Goal: Task Accomplishment & Management: Manage account settings

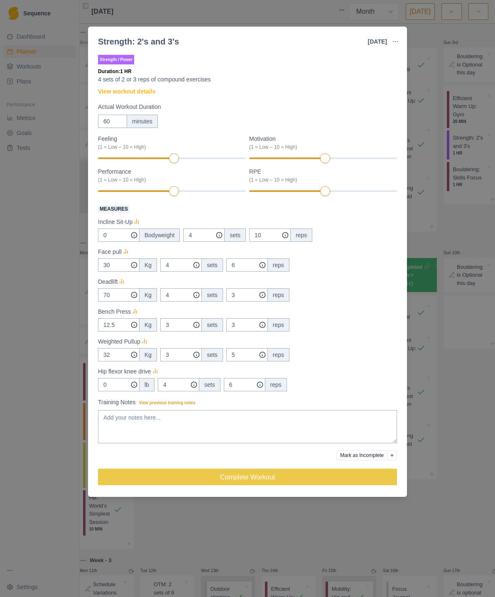
select select "month"
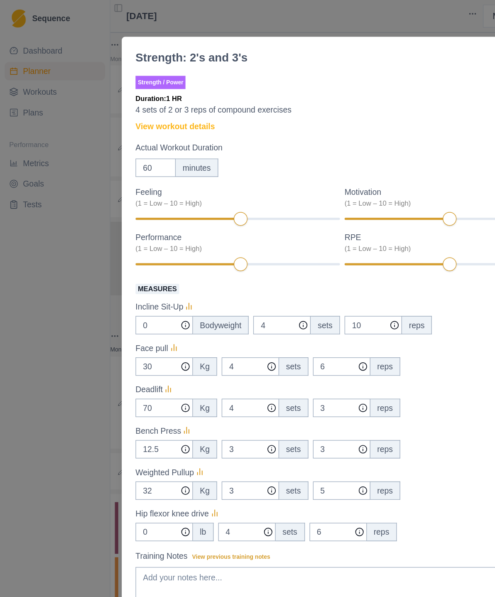
scroll to position [474, 0]
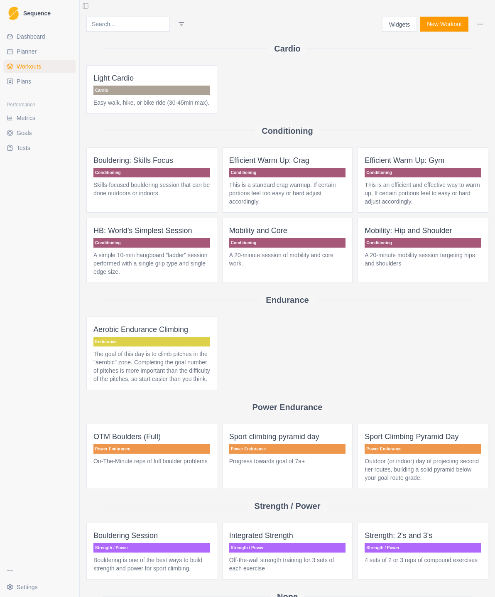
select select "month"
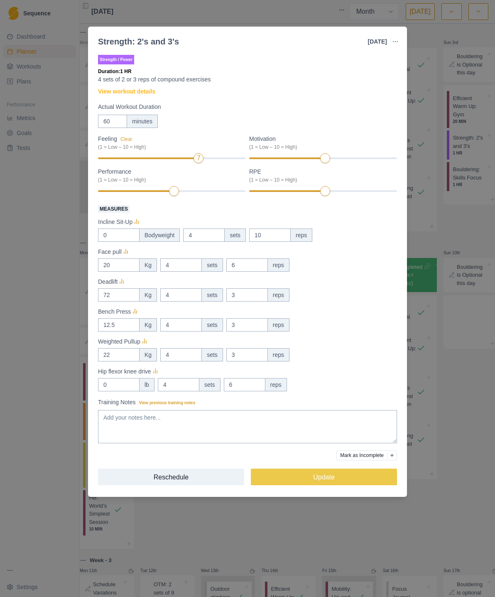
click at [341, 161] on div at bounding box center [323, 158] width 148 height 6
click at [111, 420] on textarea "Training Notes View previous training notes" at bounding box center [247, 426] width 299 height 33
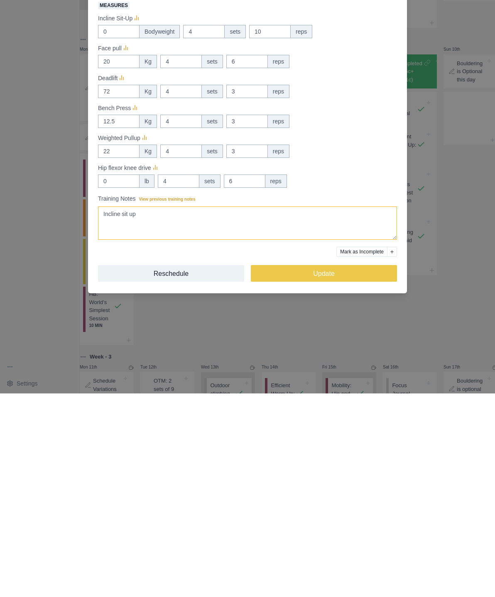
type textarea "Incline sit up"
click at [338, 469] on button "Update" at bounding box center [324, 477] width 146 height 17
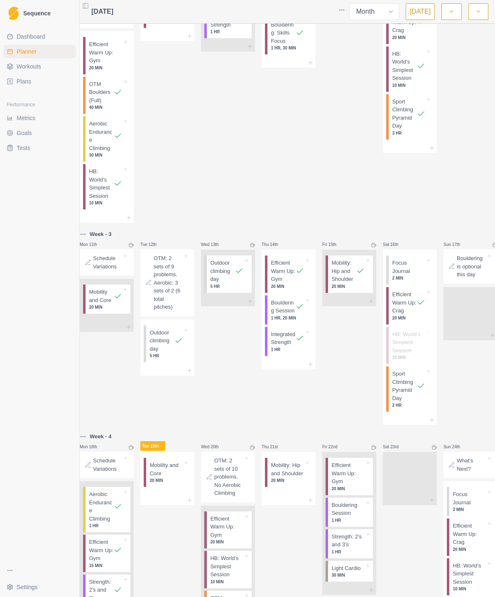
scroll to position [338, 0]
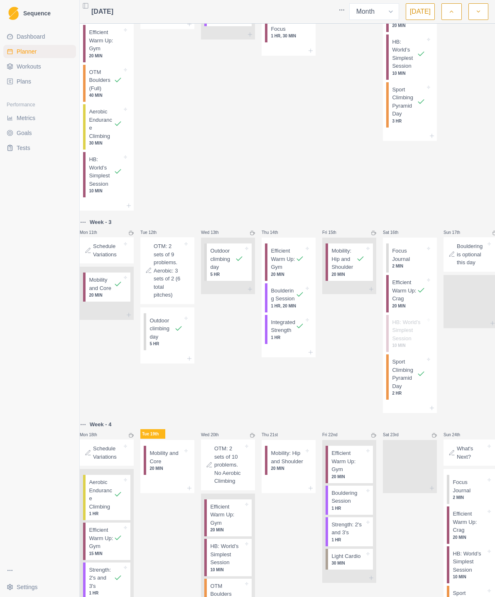
click at [303, 330] on icon at bounding box center [300, 326] width 8 height 8
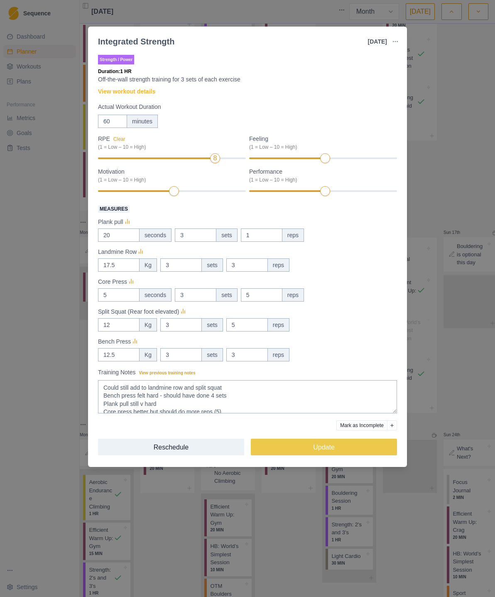
scroll to position [0, 0]
click at [448, 116] on div "Integrated Strength [DATE] Link To Goal View Workout Metrics Edit Original Work…" at bounding box center [247, 298] width 495 height 597
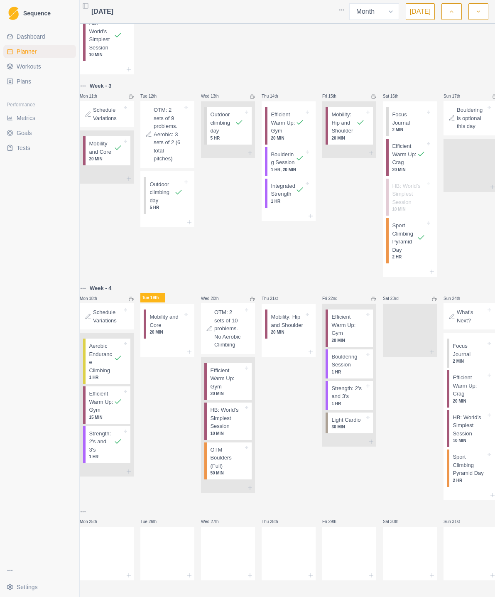
scroll to position [484, 0]
click at [122, 438] on icon at bounding box center [118, 442] width 8 height 8
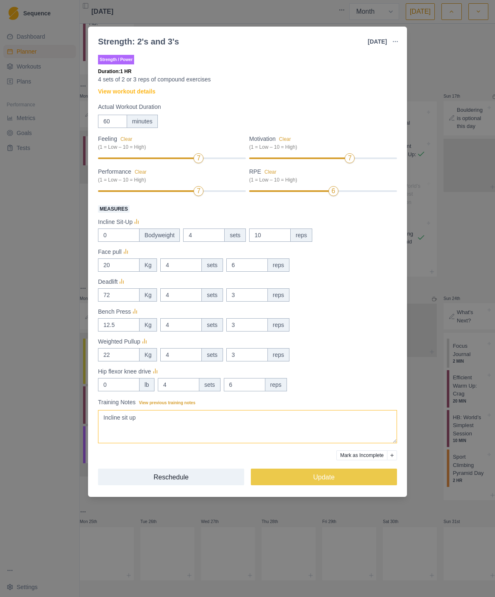
click at [104, 419] on textarea "Incline sit up" at bounding box center [247, 426] width 299 height 33
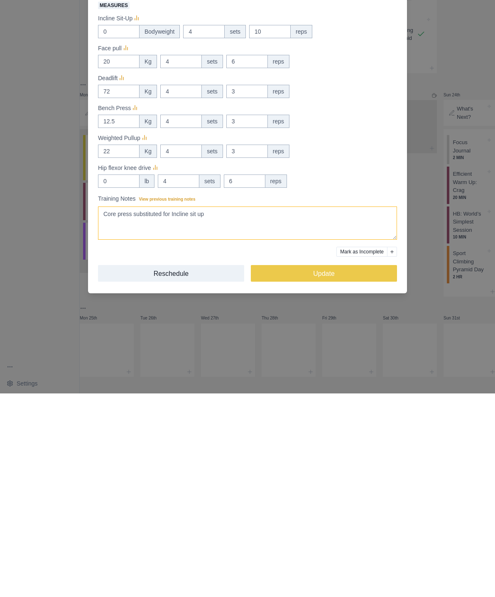
type textarea "Core press substituted for Incline sit up"
click at [342, 469] on button "Update" at bounding box center [324, 477] width 146 height 17
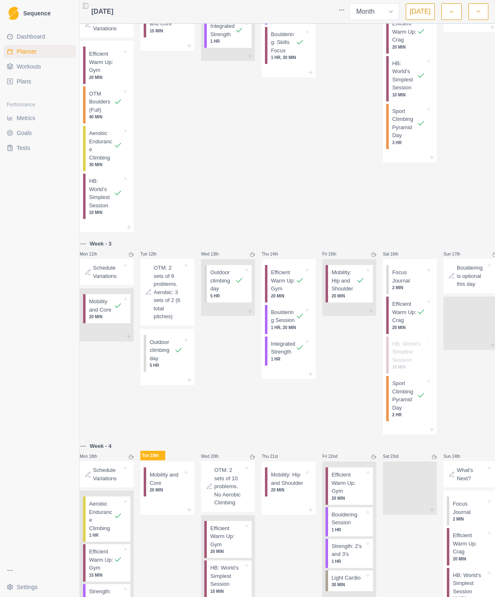
scroll to position [351, 0]
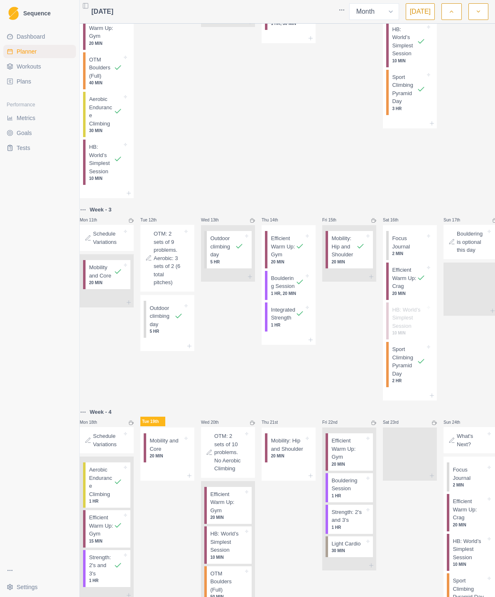
click at [193, 477] on icon at bounding box center [189, 475] width 7 height 7
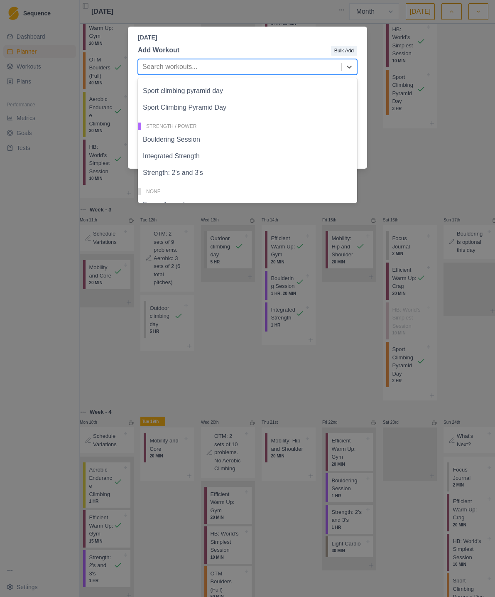
scroll to position [223, 0]
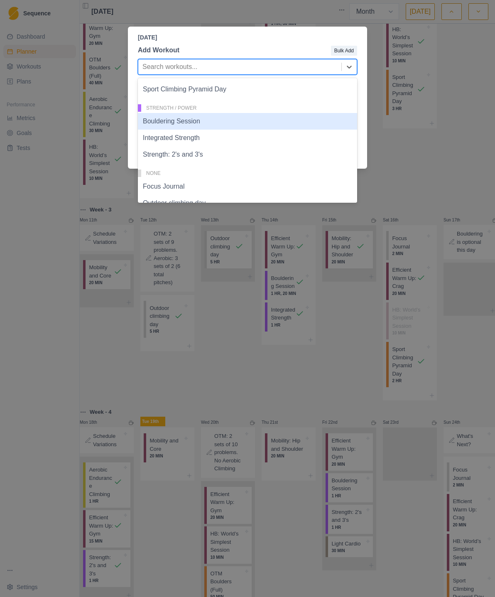
click at [183, 120] on div "Bouldering Session" at bounding box center [247, 121] width 219 height 17
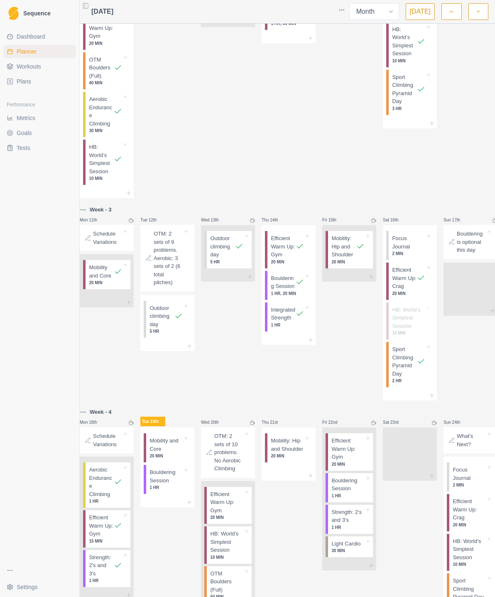
click at [188, 440] on icon at bounding box center [185, 438] width 3 height 3
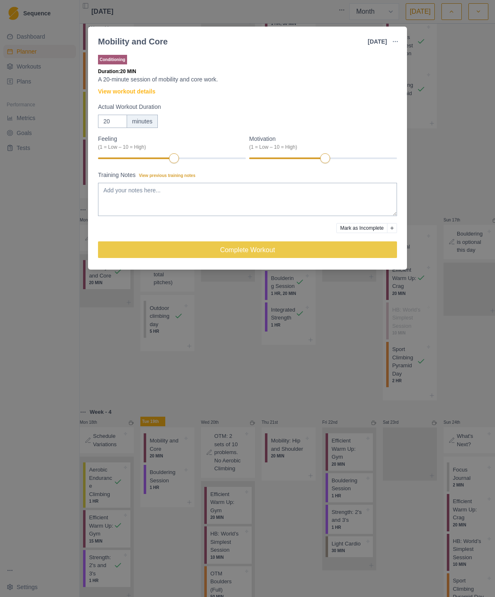
click at [371, 228] on button "Mark as Incomplete" at bounding box center [362, 228] width 51 height 10
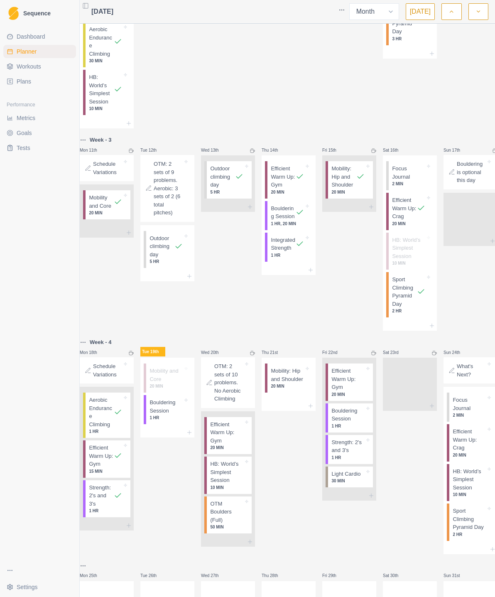
scroll to position [428, 0]
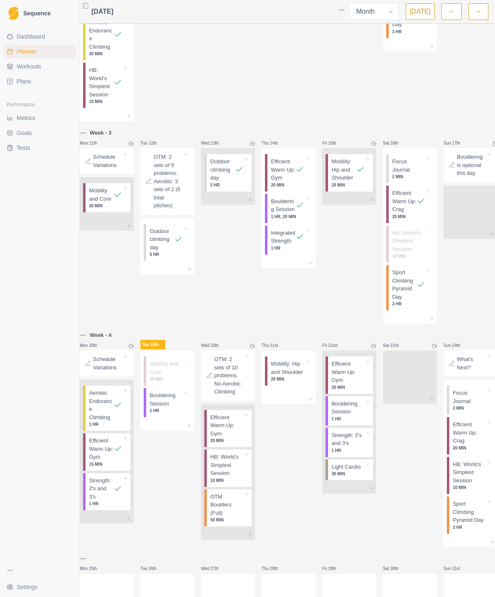
click at [37, 34] on span "Dashboard" at bounding box center [31, 36] width 29 height 8
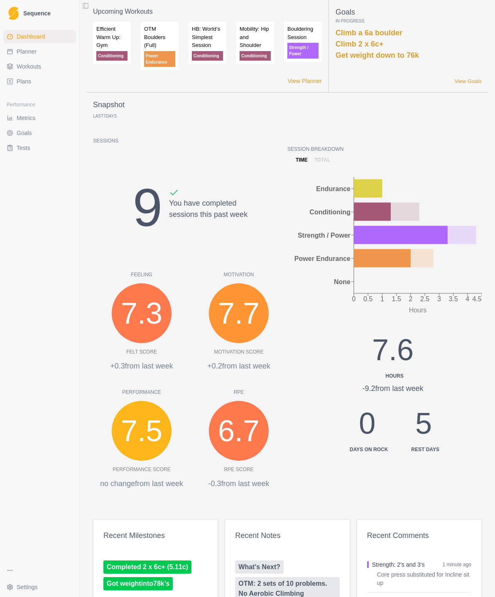
click at [471, 78] on link "View Goals" at bounding box center [468, 81] width 27 height 8
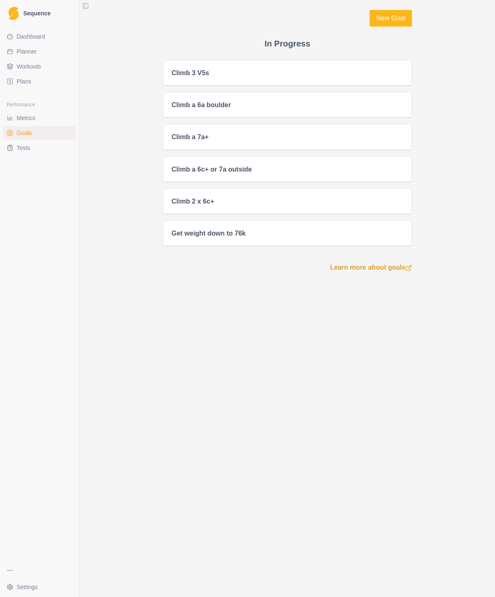
click at [218, 206] on div "Climb 2 x 6c+" at bounding box center [287, 201] width 248 height 25
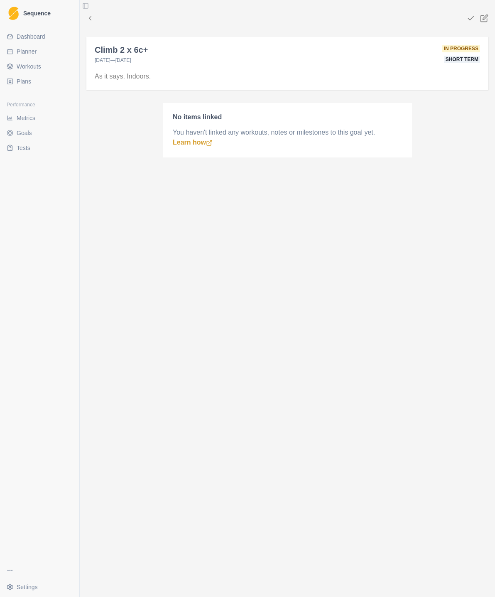
click at [232, 242] on div "Climb 2 x 6c+ [DATE] — [DATE] In progress Short term As it says. Indoors. No it…" at bounding box center [287, 298] width 415 height 597
click at [334, 28] on div "Climb 2 x 6c+ [DATE] — [DATE] In progress Short term As it says. Indoors. No it…" at bounding box center [287, 95] width 415 height 191
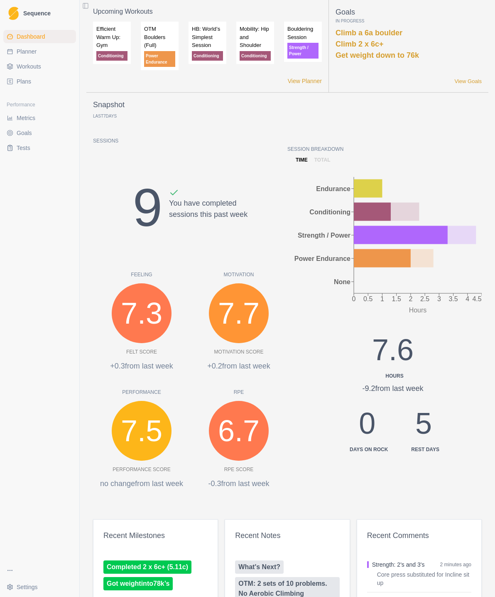
click at [31, 118] on span "Metrics" at bounding box center [26, 118] width 19 height 8
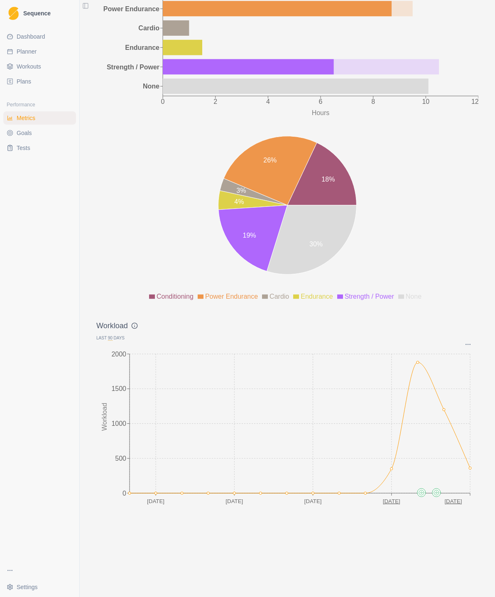
scroll to position [848, 0]
click at [471, 345] on icon "Options" at bounding box center [468, 344] width 7 height 7
click at [468, 346] on icon "Options" at bounding box center [468, 344] width 7 height 7
click at [456, 364] on p "Graph Options" at bounding box center [426, 362] width 80 height 8
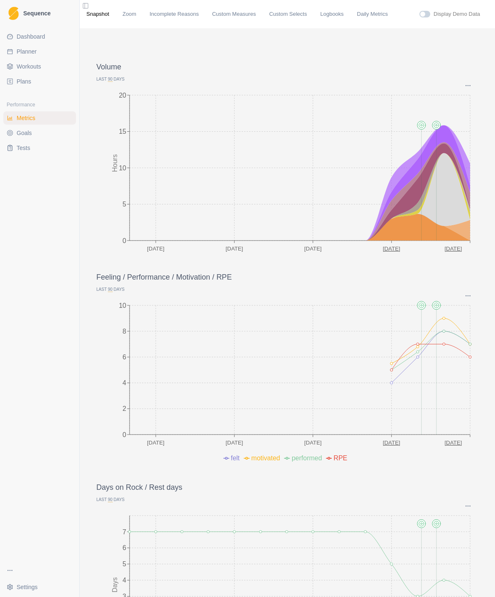
scroll to position [0, 0]
click at [186, 15] on link "Incomplete Reasons" at bounding box center [174, 14] width 49 height 8
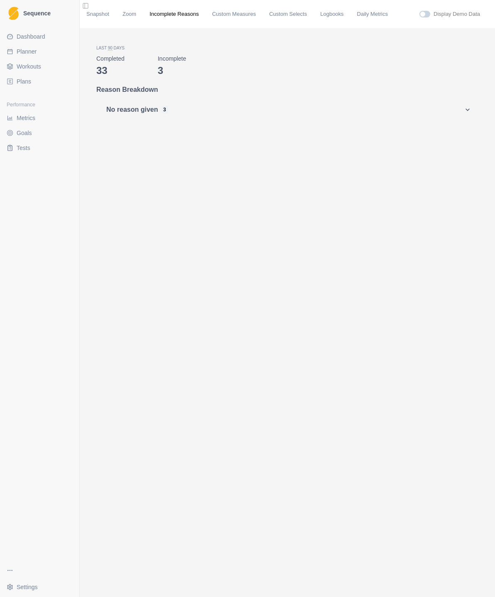
click at [134, 18] on link "Zoom" at bounding box center [130, 14] width 14 height 8
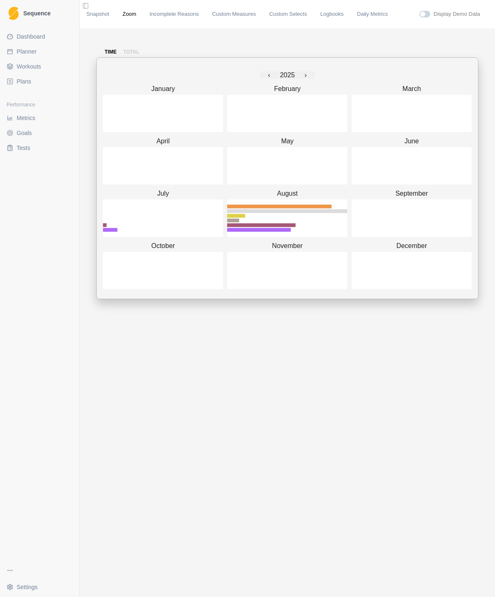
click at [241, 16] on link "Custom Measures" at bounding box center [234, 14] width 44 height 8
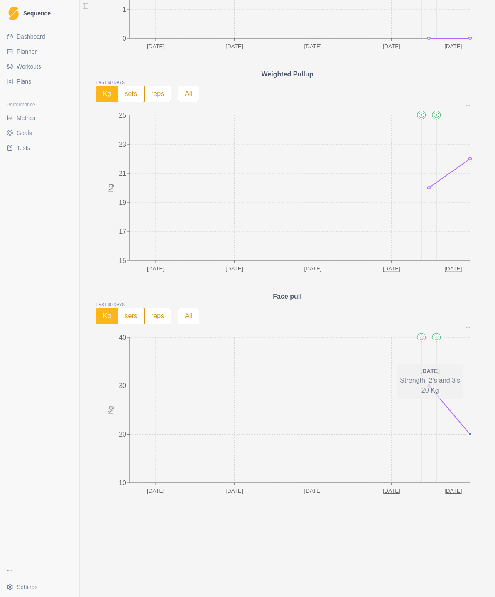
scroll to position [3224, 0]
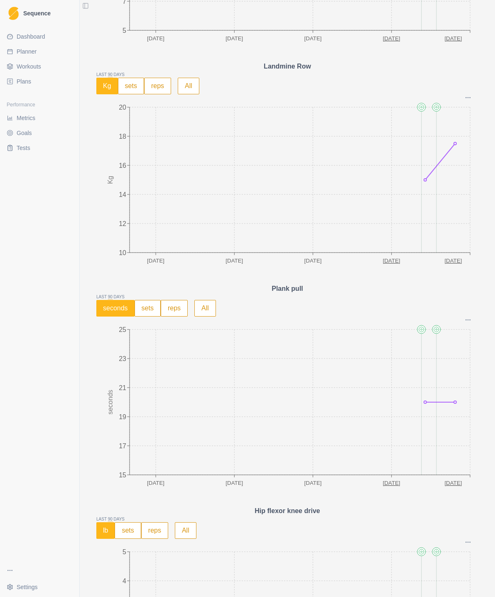
scroll to position [2335, 0]
click at [33, 62] on span "Workouts" at bounding box center [29, 66] width 25 height 8
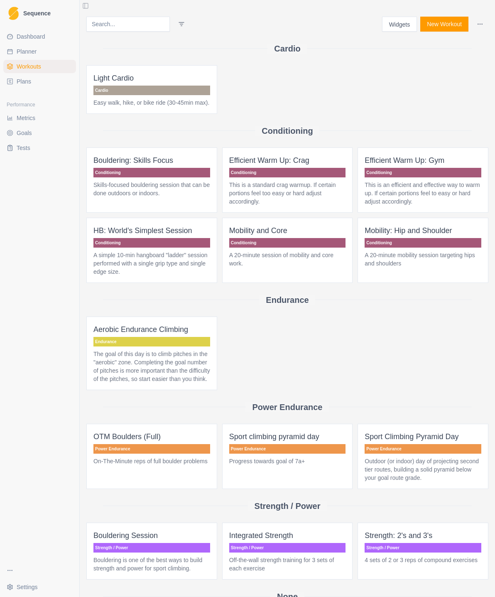
click at [34, 48] on span "Planner" at bounding box center [27, 51] width 20 height 8
select select "month"
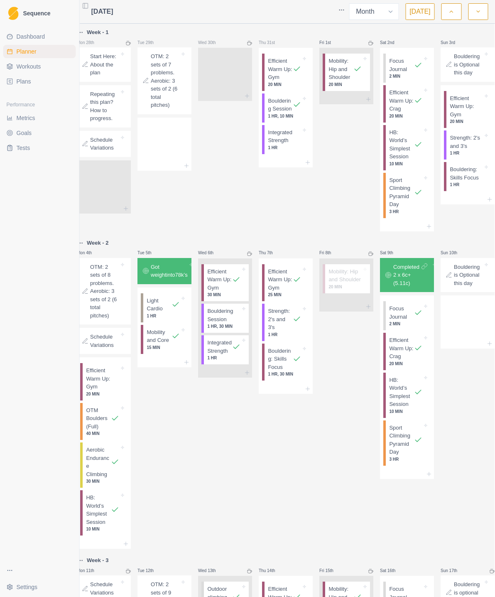
scroll to position [0, 6]
click at [279, 251] on p "Thu 7th" at bounding box center [271, 253] width 25 height 6
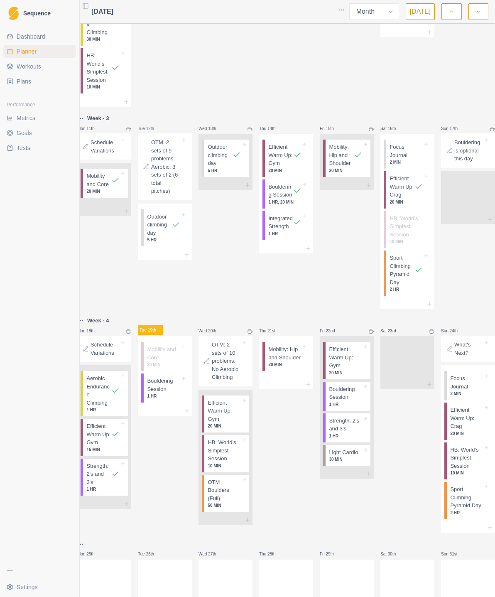
scroll to position [444, 0]
click at [168, 332] on div "Tue 19th" at bounding box center [165, 329] width 54 height 10
click at [190, 340] on div "Mobility and Core 20 MIN Bouldering Session 1 HR" at bounding box center [165, 369] width 54 height 70
click at [192, 414] on div at bounding box center [165, 409] width 54 height 10
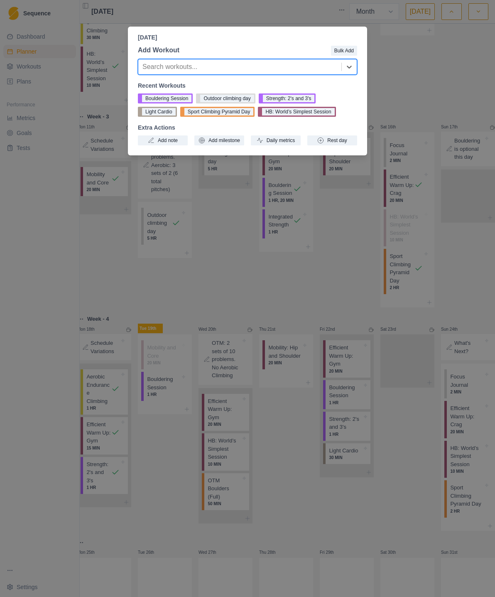
click at [278, 139] on button "Daily metrics" at bounding box center [276, 140] width 50 height 10
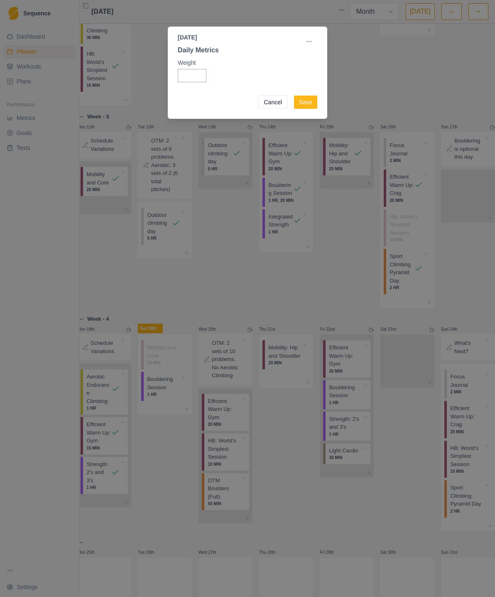
click at [189, 75] on input "Weight" at bounding box center [192, 75] width 29 height 13
type input "77.6"
click at [311, 101] on button "Save" at bounding box center [305, 102] width 23 height 13
